Goal: Information Seeking & Learning: Check status

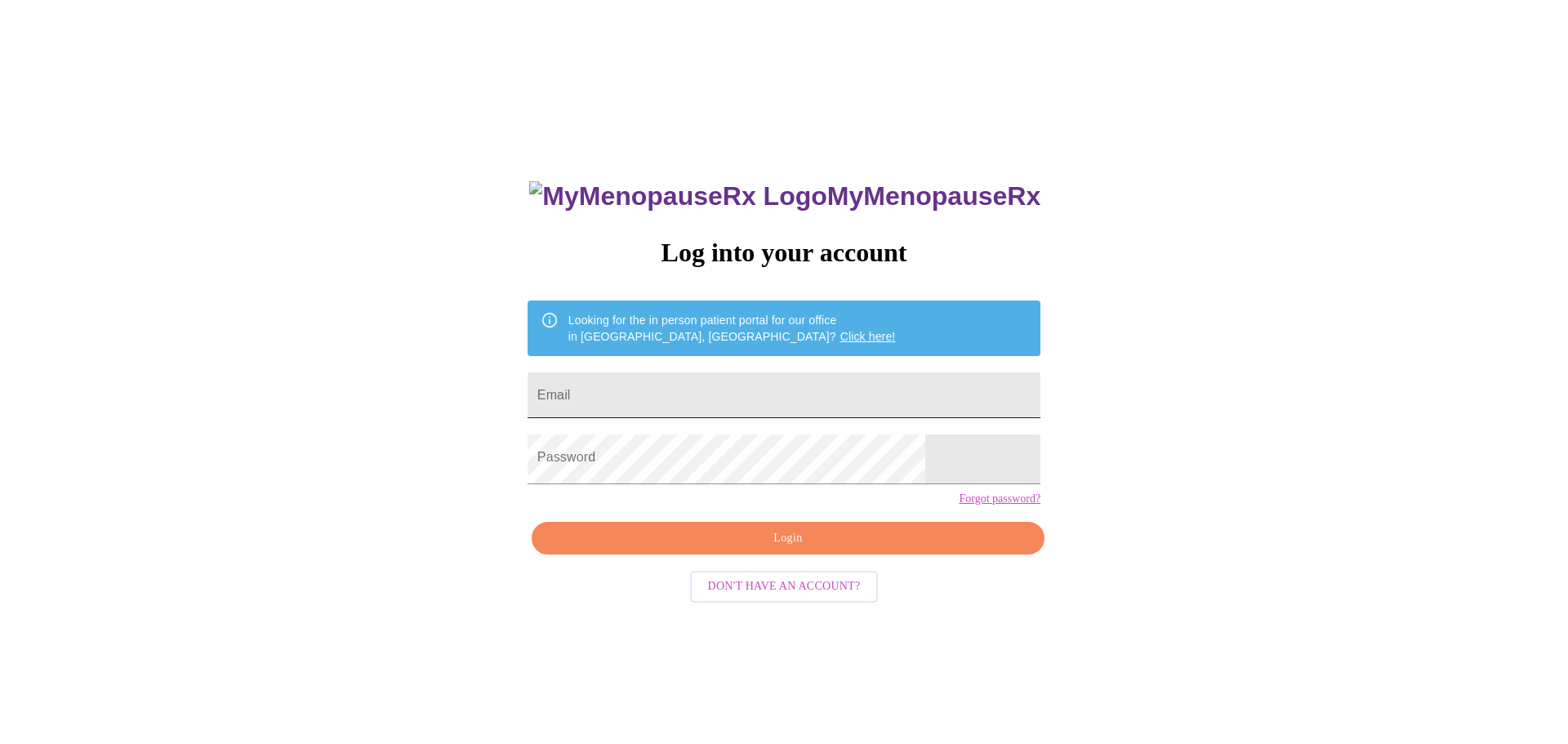
click at [822, 396] on input "Email" at bounding box center [784, 395] width 513 height 46
type input "[EMAIL_ADDRESS][DOMAIN_NAME]"
click at [779, 549] on span "Login" at bounding box center [788, 539] width 475 height 21
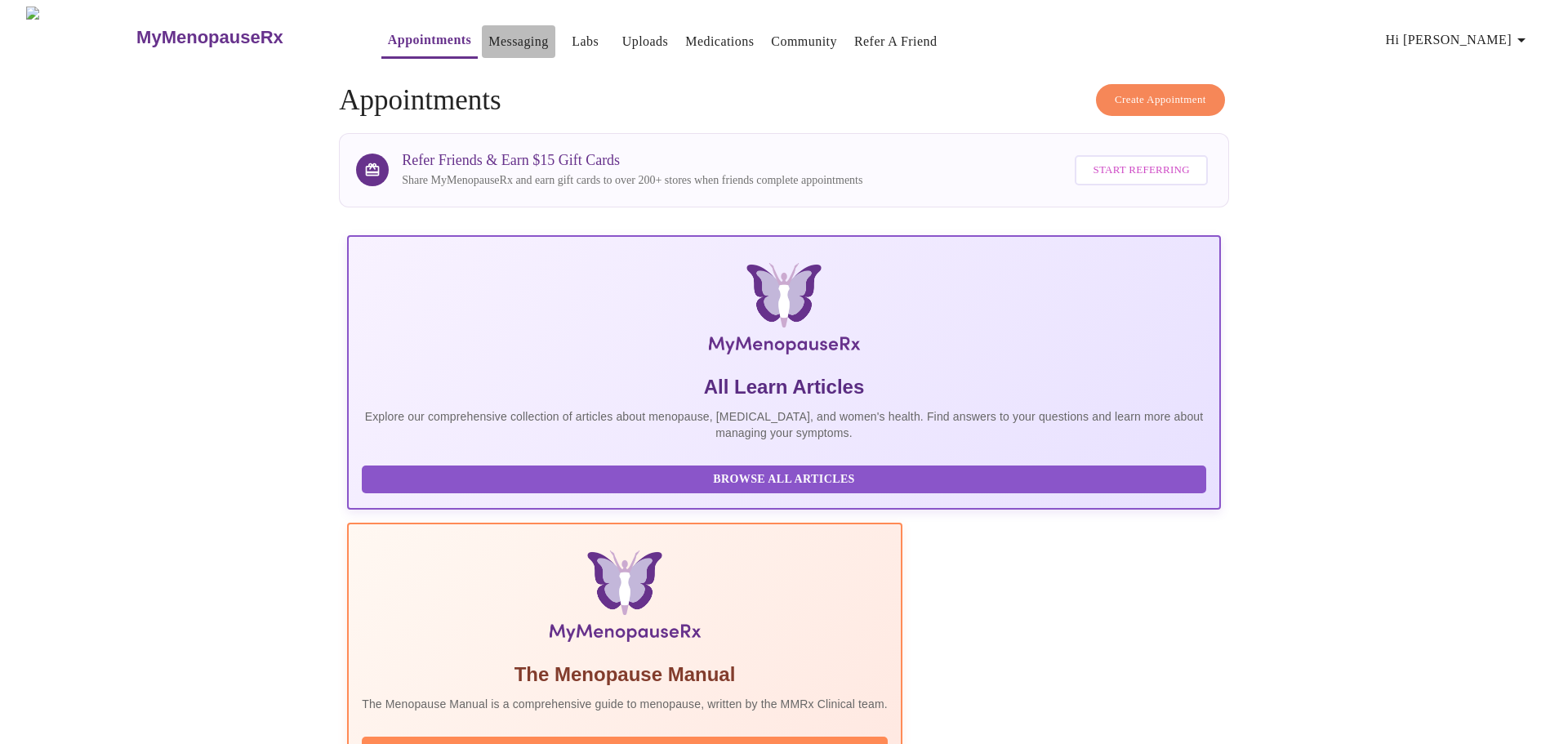
click at [488, 35] on link "Messaging" at bounding box center [518, 42] width 60 height 23
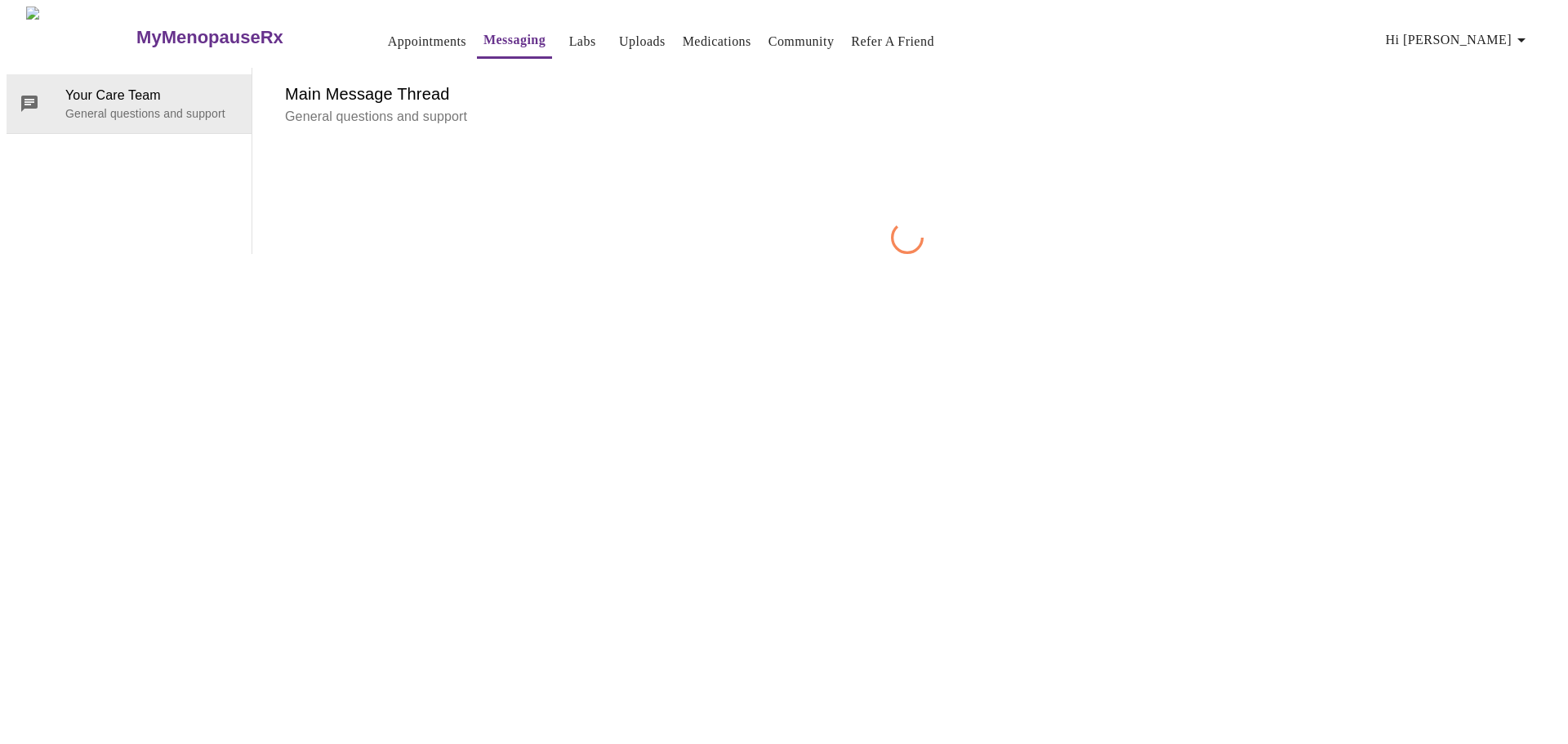
scroll to position [62, 0]
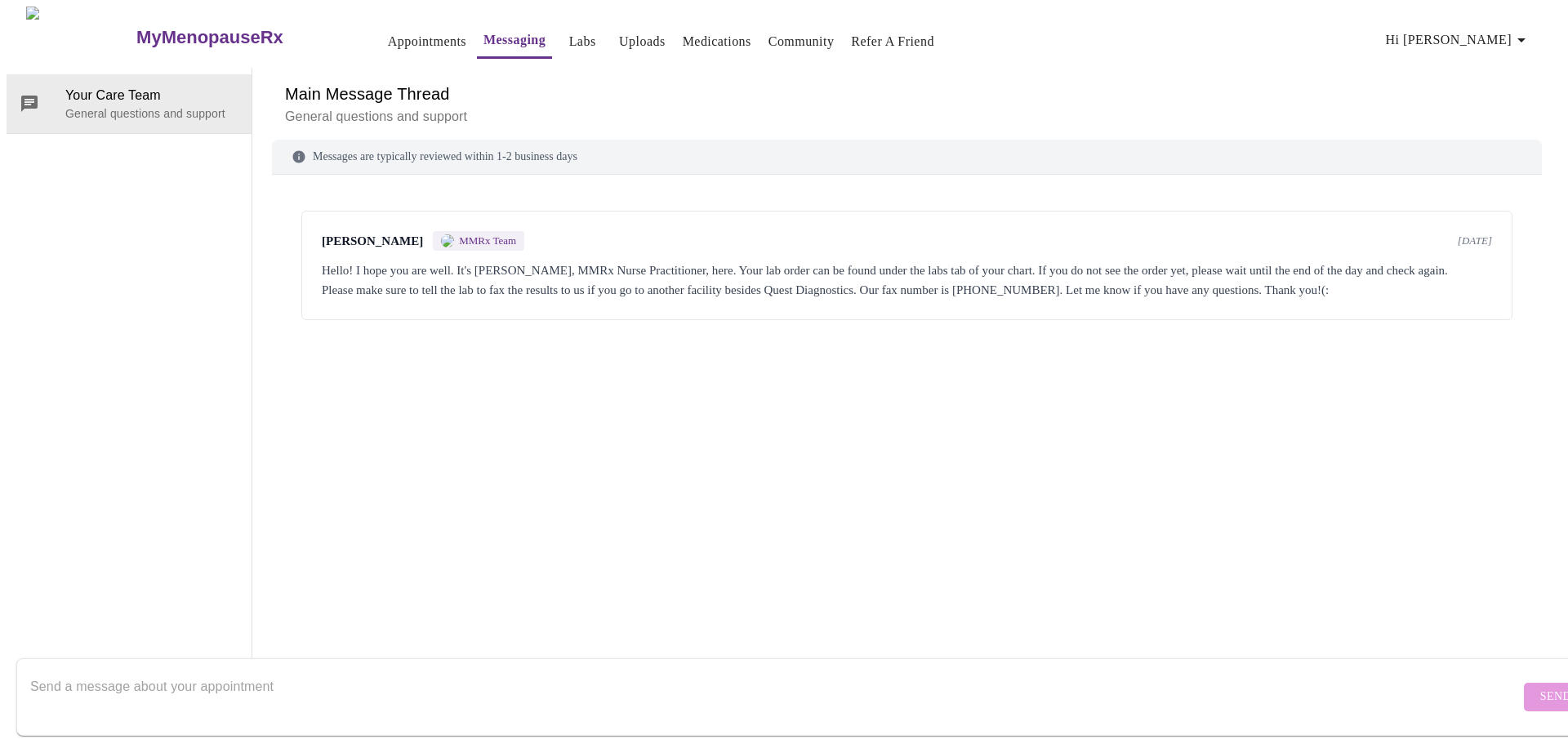
click at [761, 261] on div "Hello! I hope you are well. It's [PERSON_NAME], MMRx Nurse Practitioner, here. …" at bounding box center [906, 280] width 1171 height 39
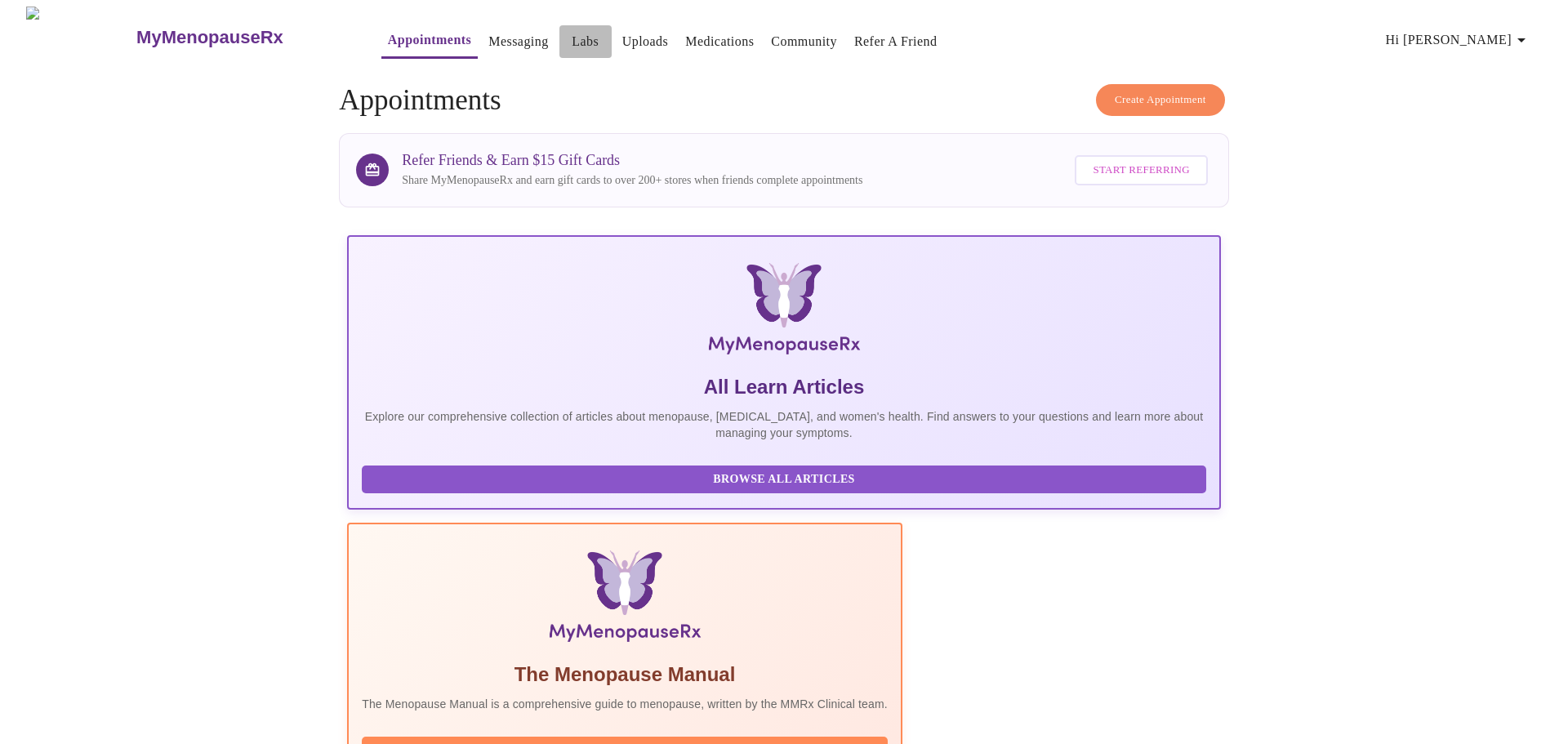
click at [571, 33] on link "Labs" at bounding box center [585, 42] width 27 height 23
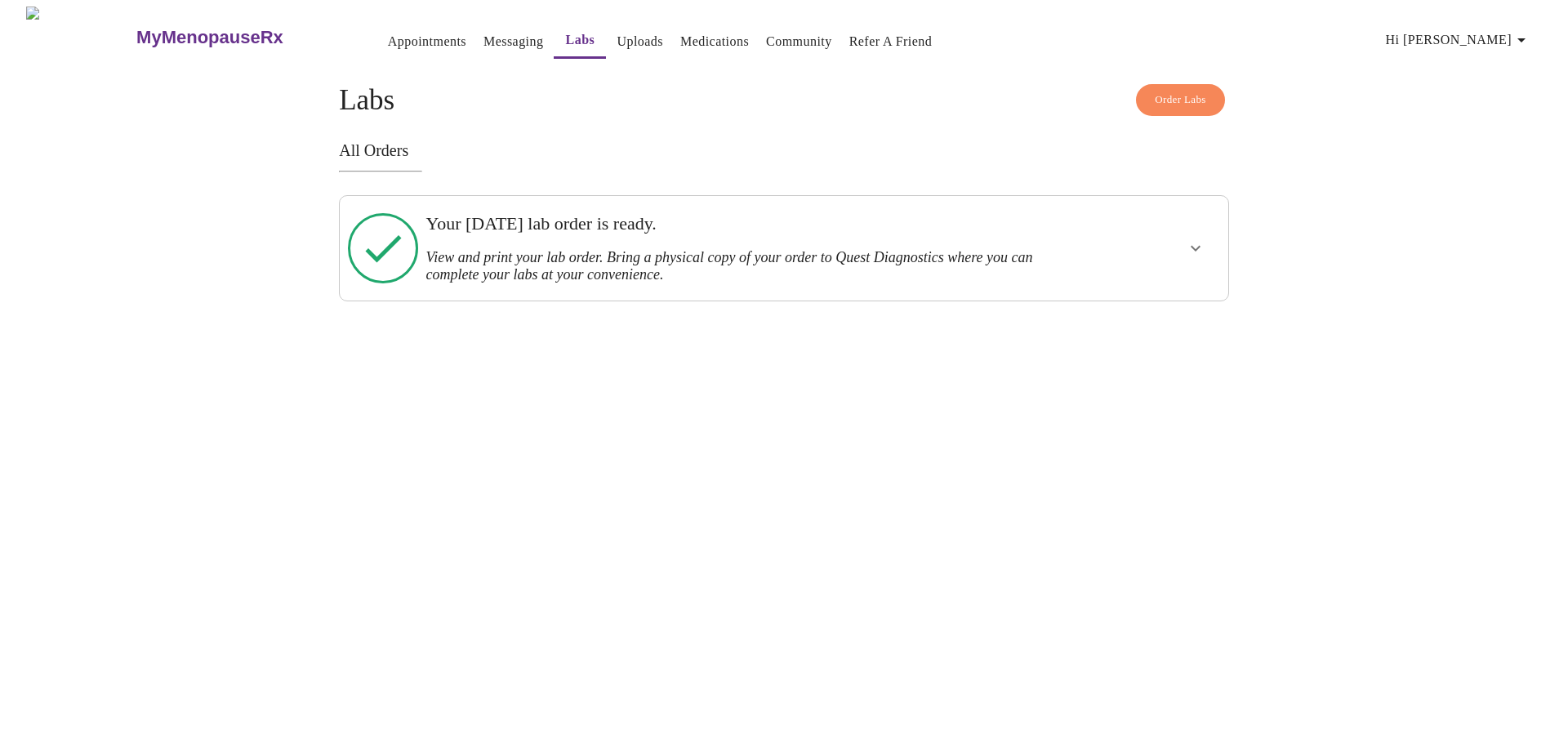
click at [1209, 250] on button "show more" at bounding box center [1196, 248] width 39 height 39
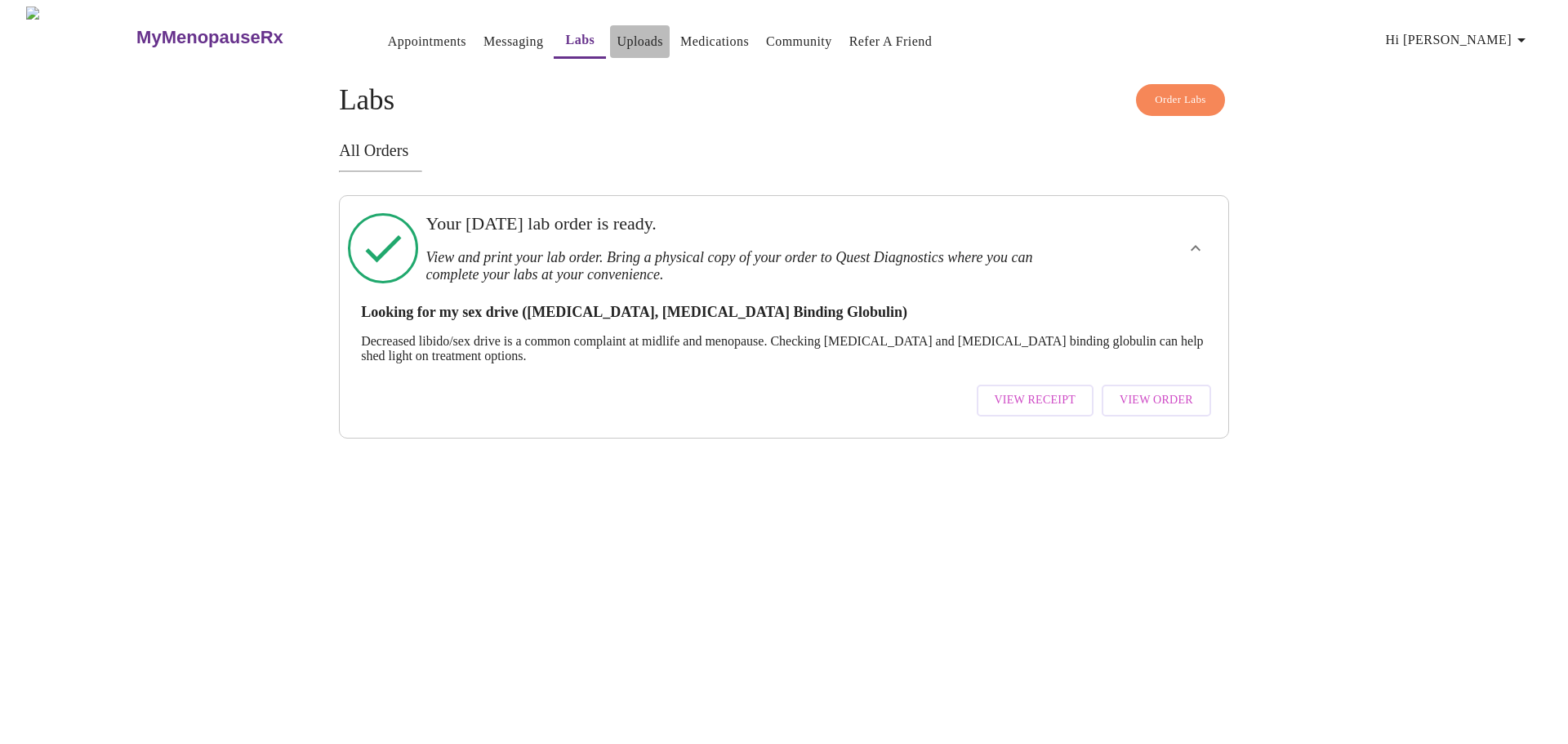
click at [617, 33] on link "Uploads" at bounding box center [640, 42] width 46 height 23
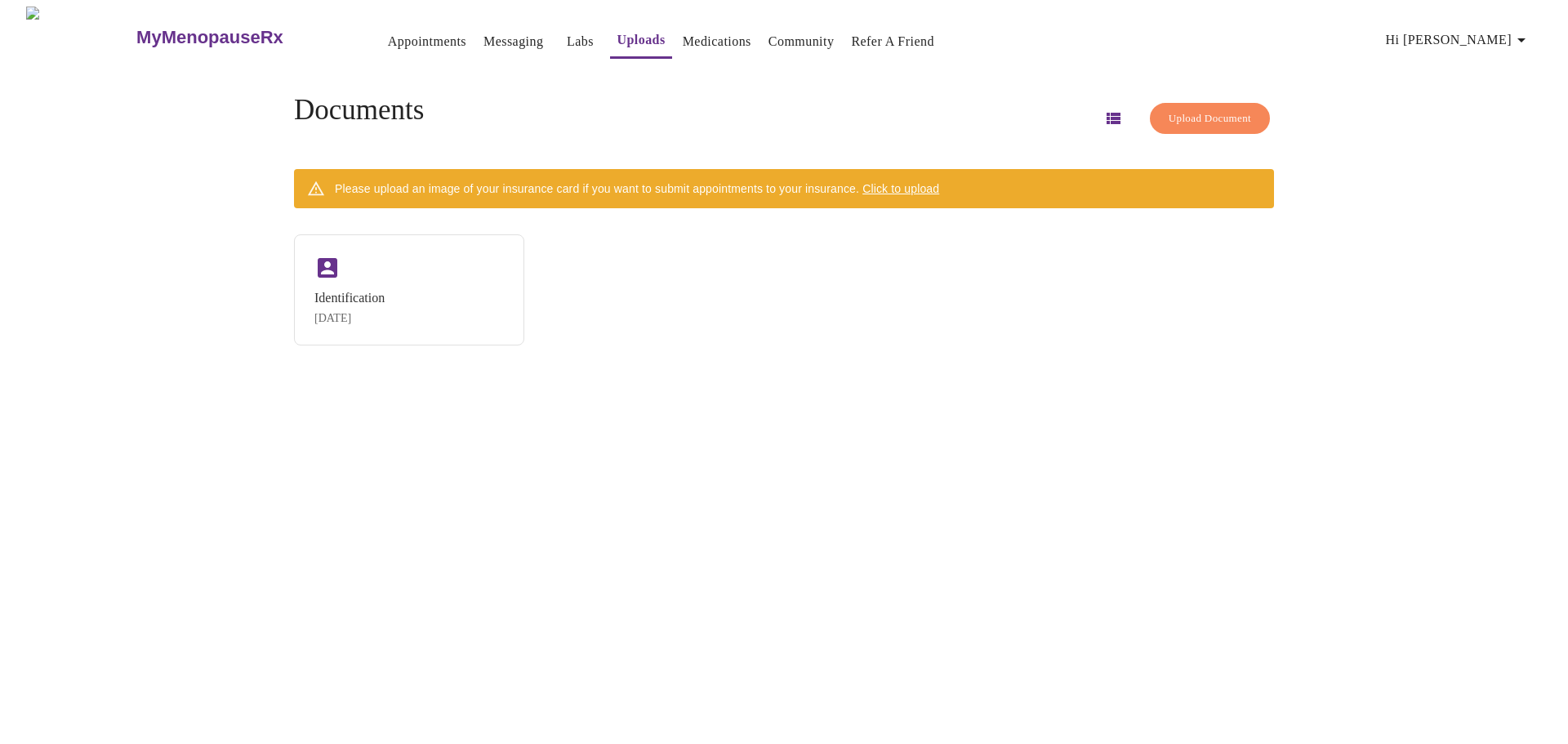
click at [700, 38] on link "Medications" at bounding box center [717, 42] width 69 height 23
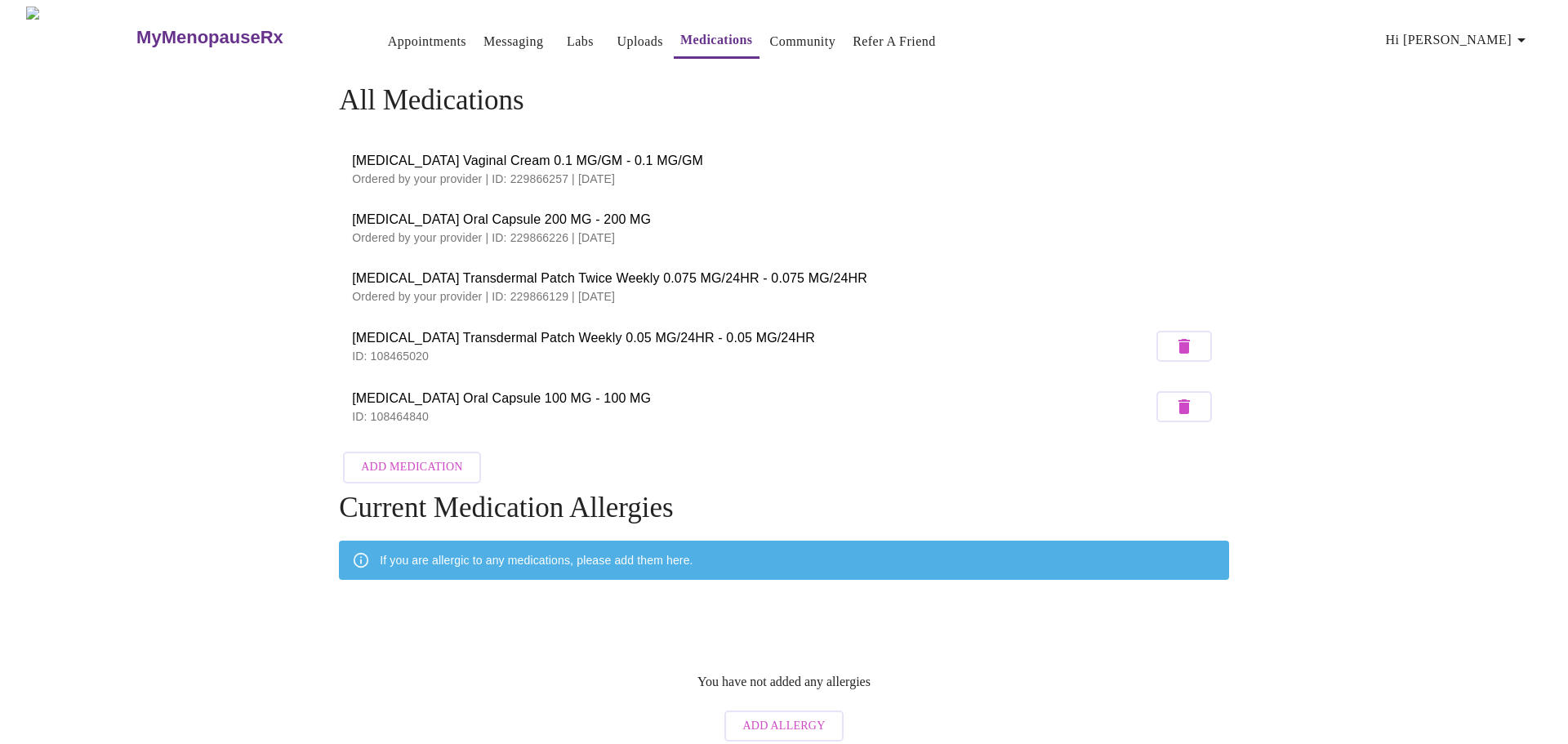
click at [771, 42] on link "Community" at bounding box center [804, 42] width 66 height 23
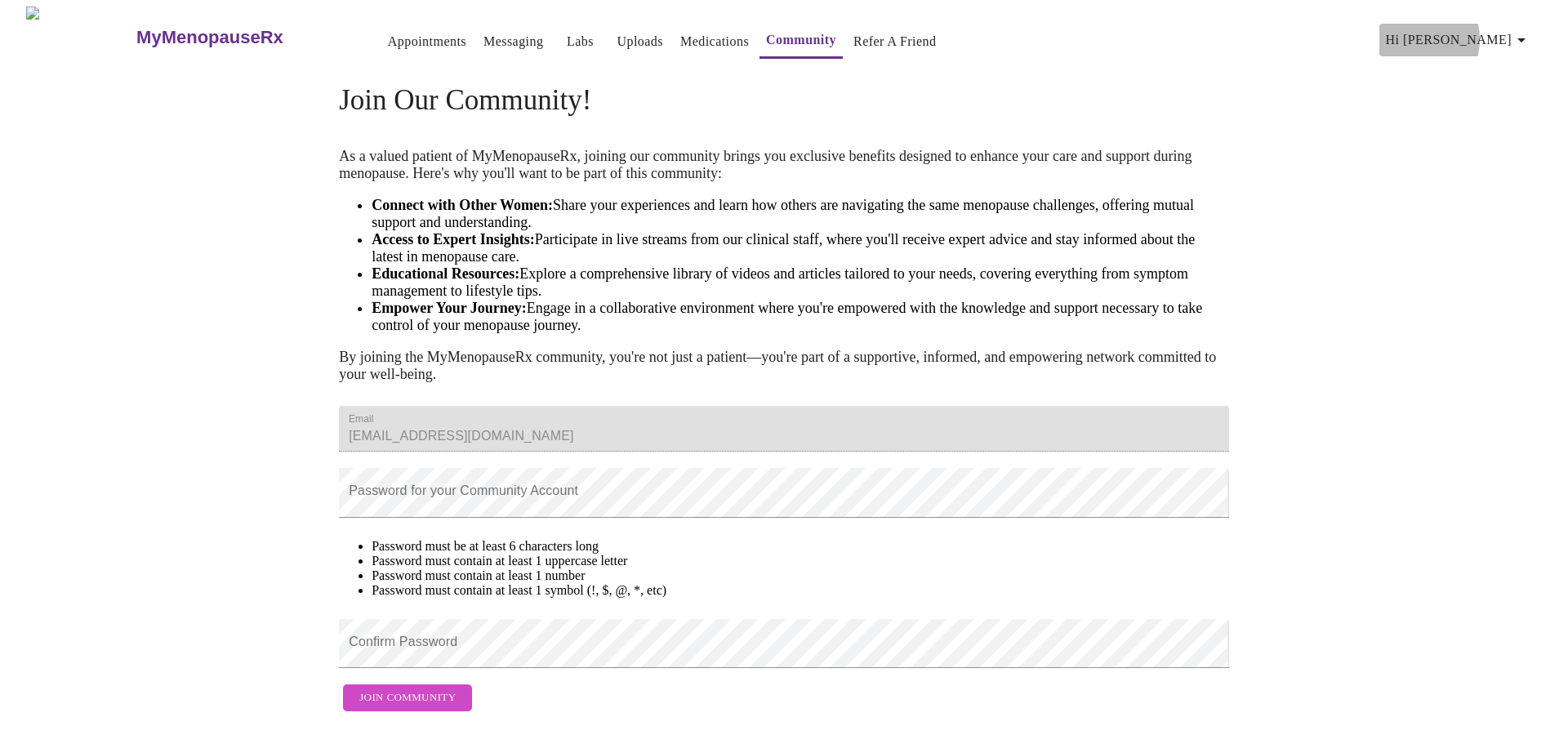
click at [1474, 33] on span "Hi [PERSON_NAME]" at bounding box center [1458, 40] width 146 height 23
click at [388, 38] on div at bounding box center [784, 372] width 1568 height 744
click at [388, 30] on link "Appointments" at bounding box center [428, 42] width 79 height 23
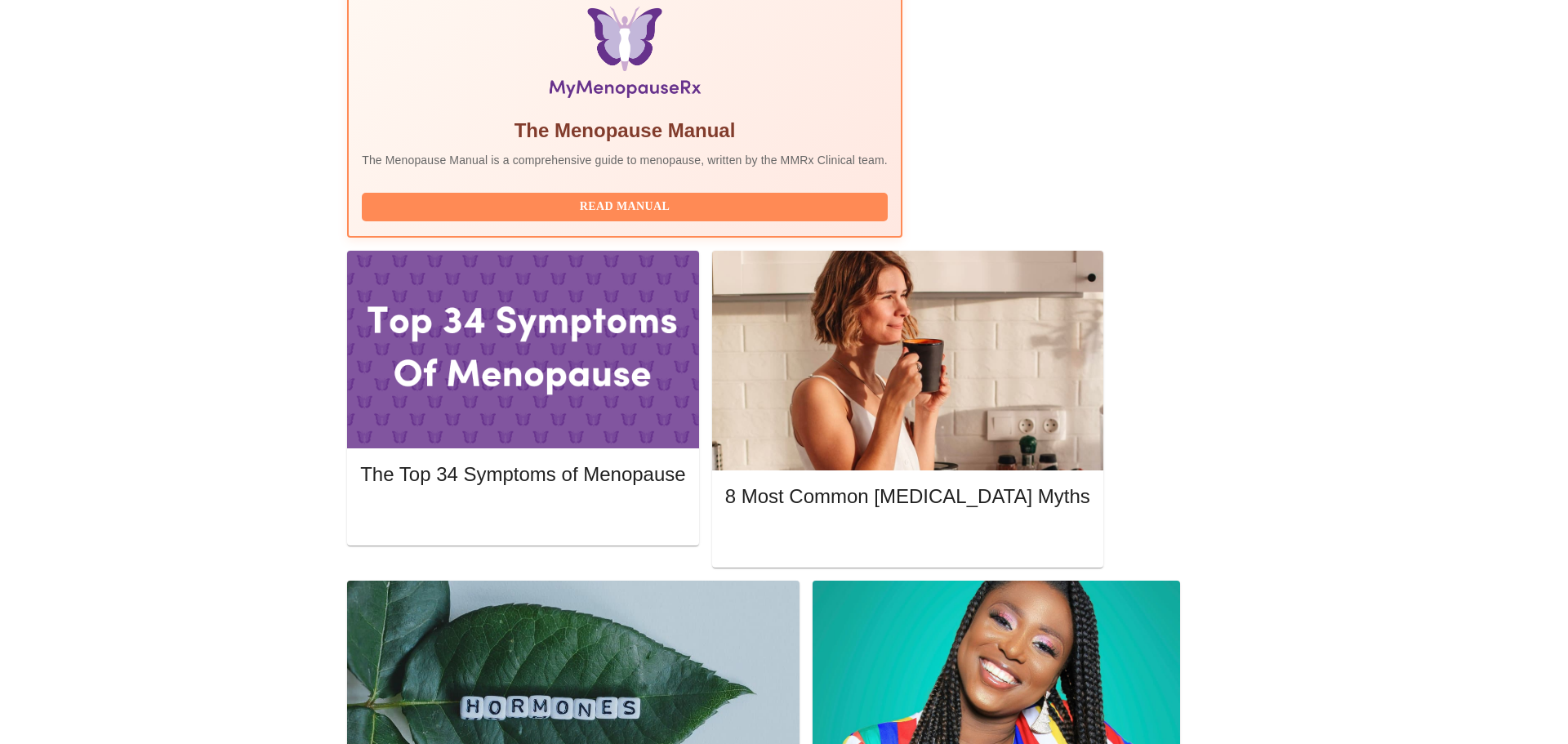
scroll to position [554, 0]
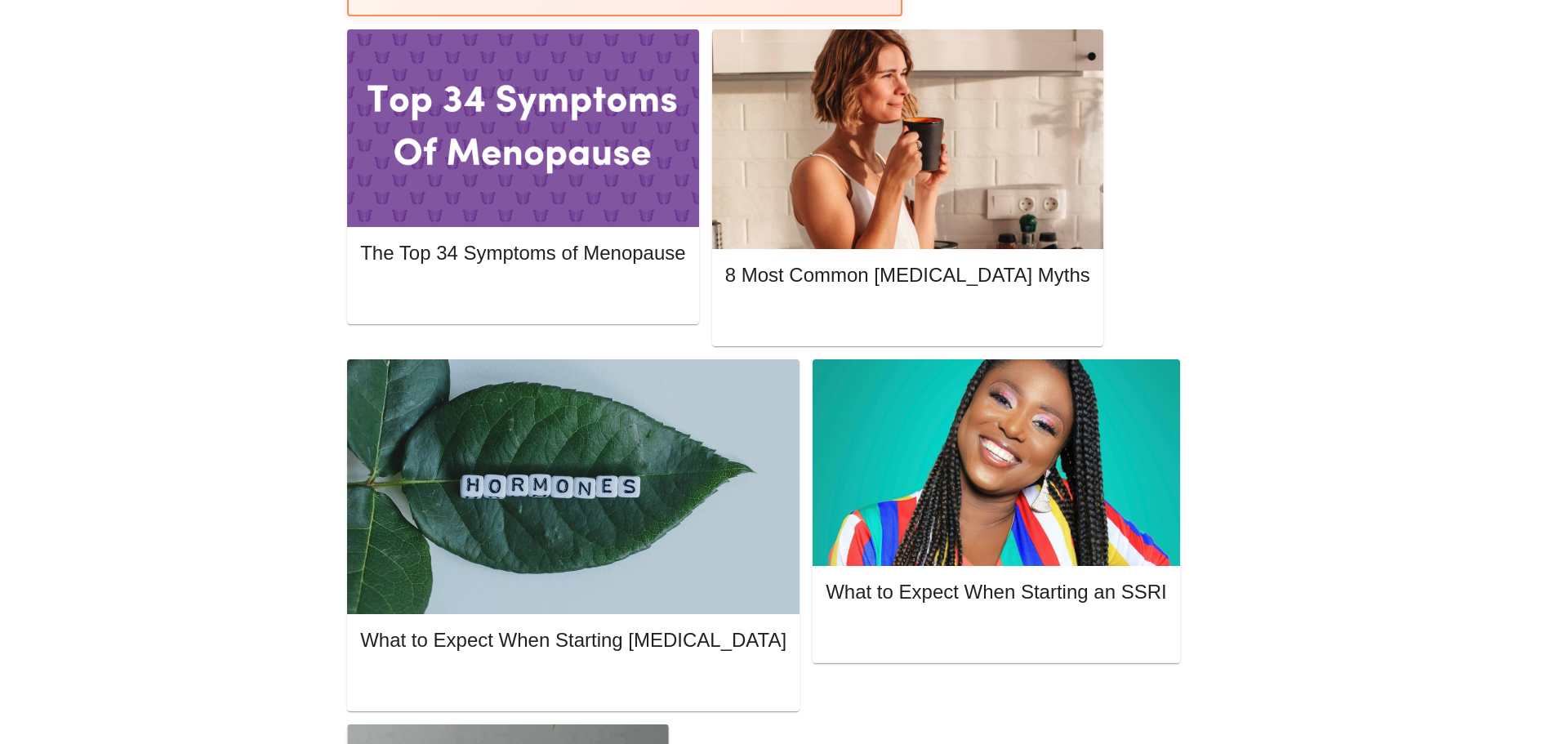
scroll to position [874, 0]
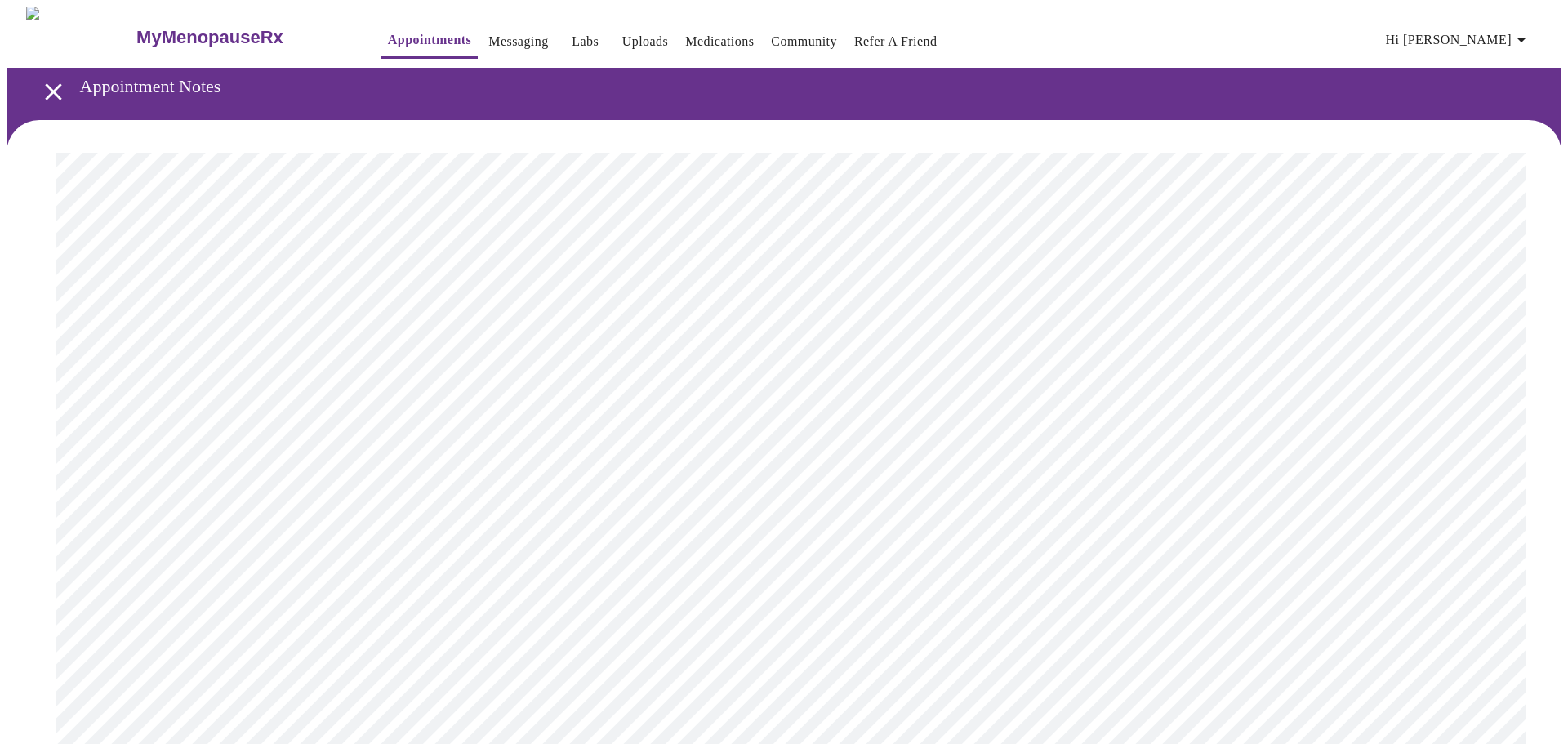
click at [488, 42] on link "Messaging" at bounding box center [518, 42] width 60 height 23
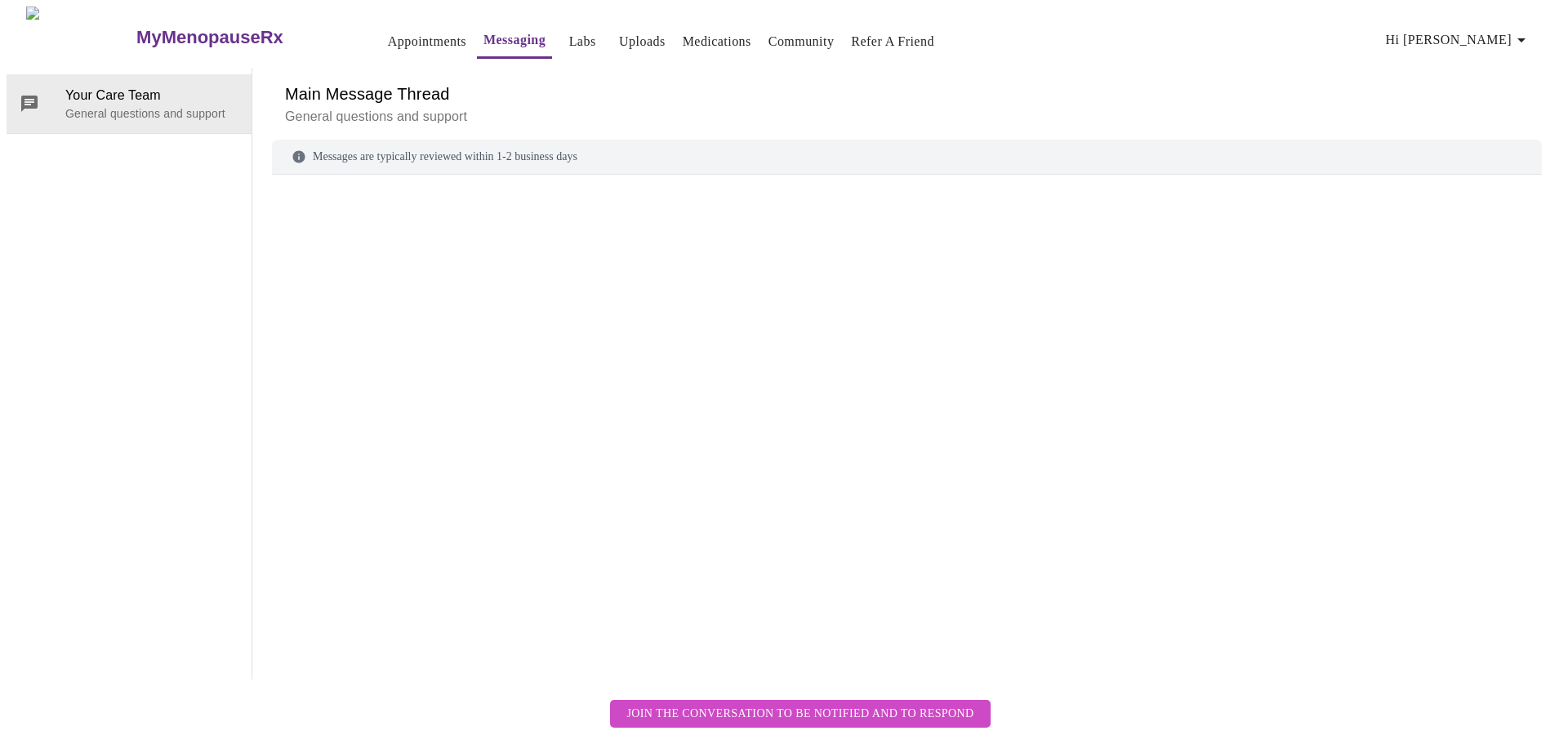
scroll to position [62, 0]
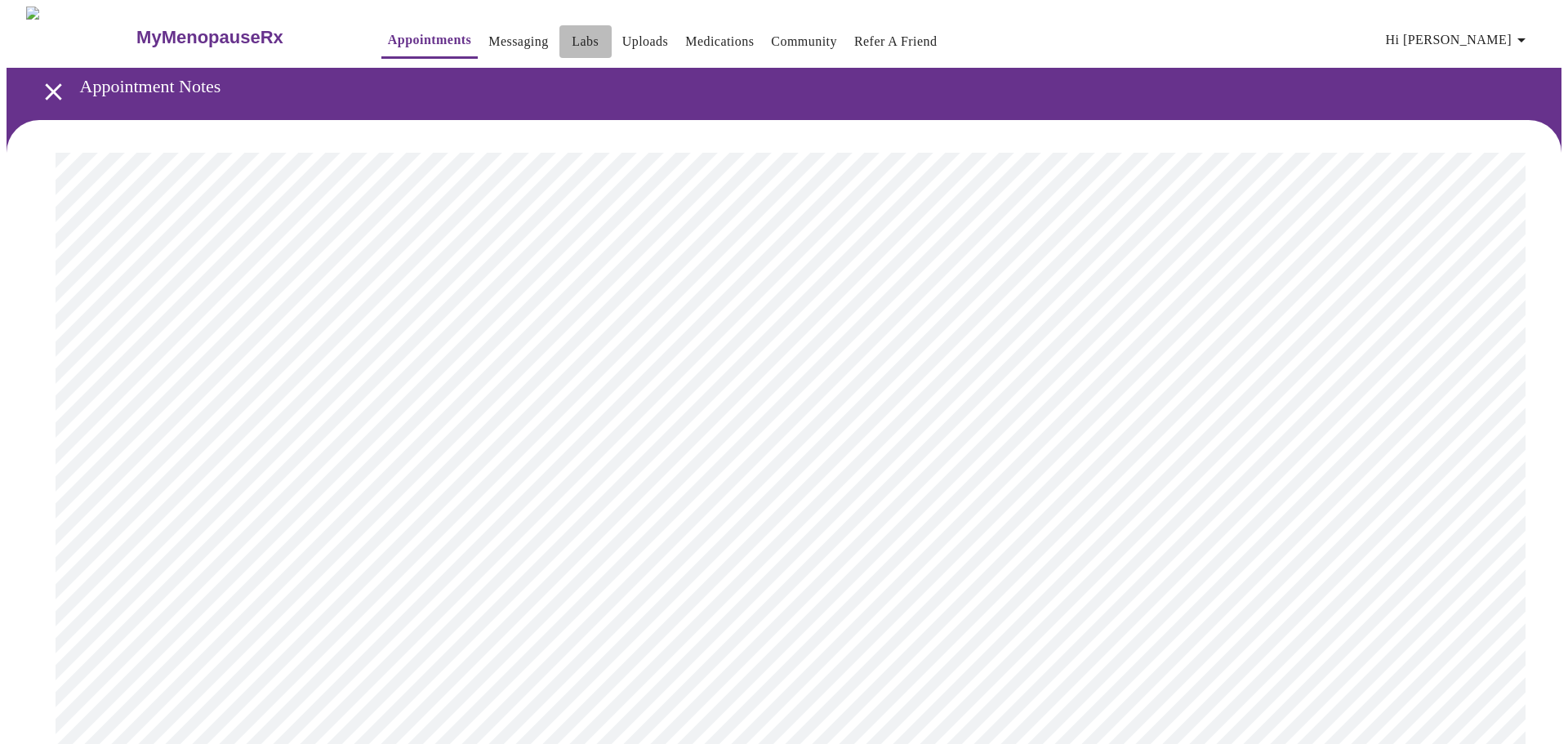
click at [566, 44] on span "Labs" at bounding box center [586, 42] width 39 height 23
click at [571, 38] on link "Labs" at bounding box center [585, 42] width 27 height 23
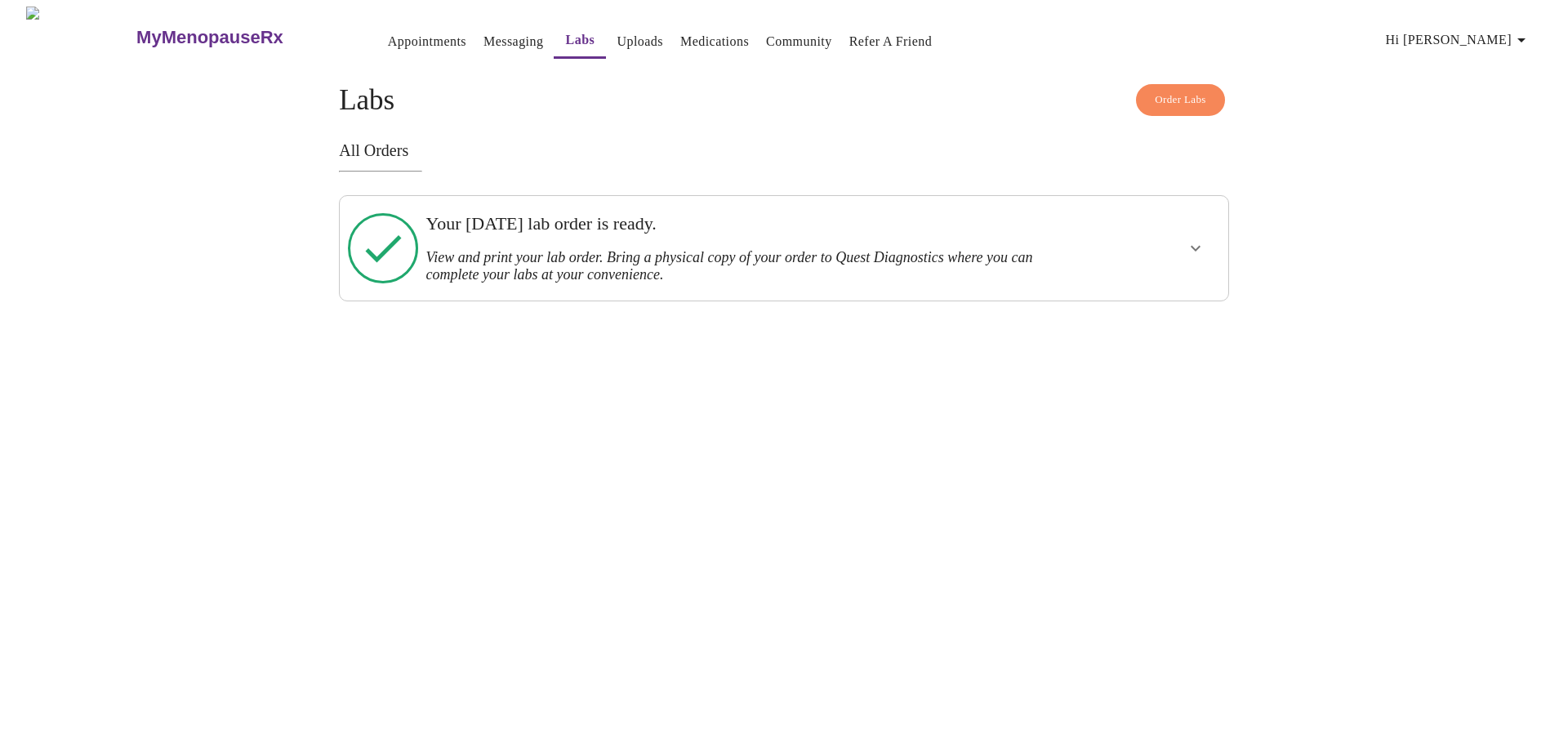
click at [623, 233] on h3 "Your [DATE] lab order is ready." at bounding box center [741, 224] width 630 height 21
click at [1197, 256] on icon "show more" at bounding box center [1196, 248] width 20 height 20
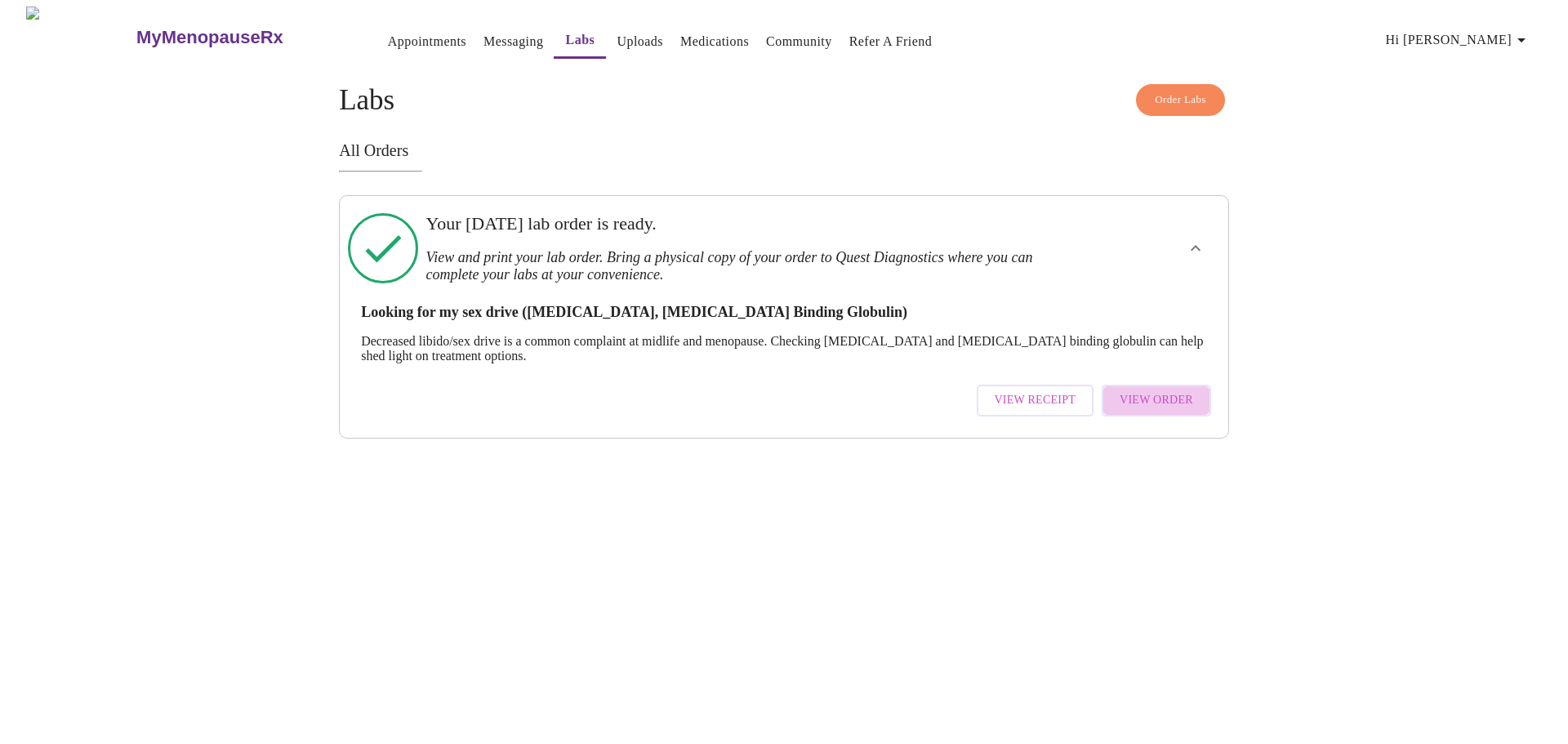
click at [1168, 389] on button "View Order" at bounding box center [1156, 401] width 110 height 32
